Goal: Navigation & Orientation: Go to known website

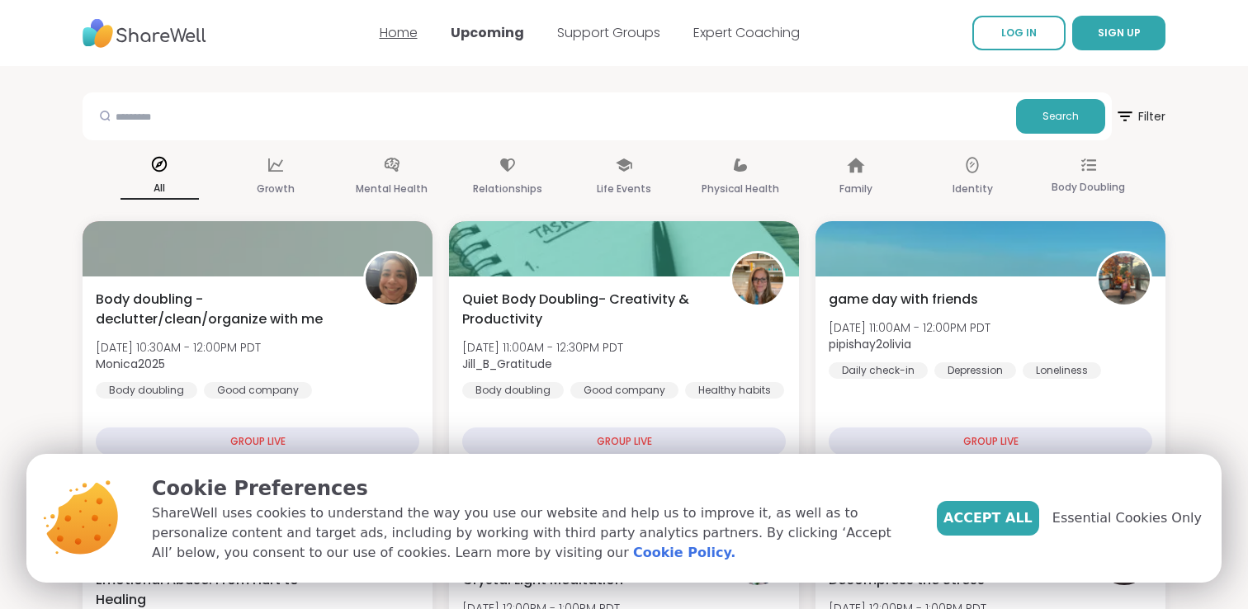
click at [411, 30] on link "Home" at bounding box center [399, 32] width 38 height 19
